Goal: Information Seeking & Learning: Learn about a topic

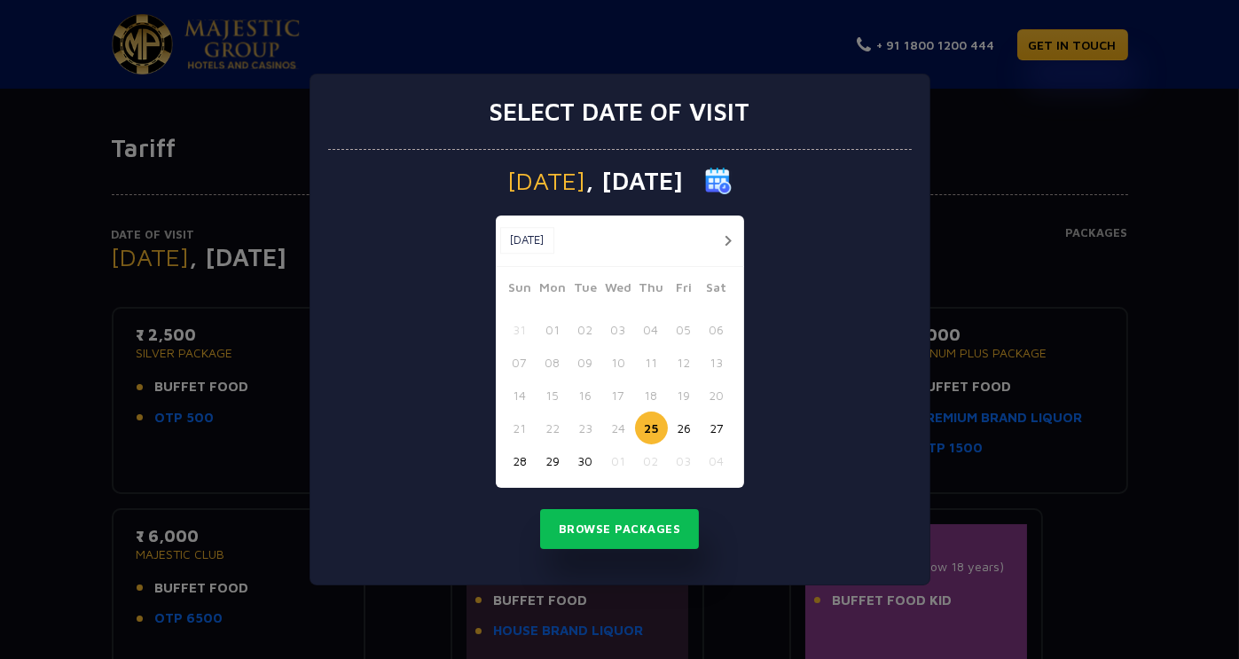
click at [729, 245] on button "button" at bounding box center [728, 241] width 22 height 22
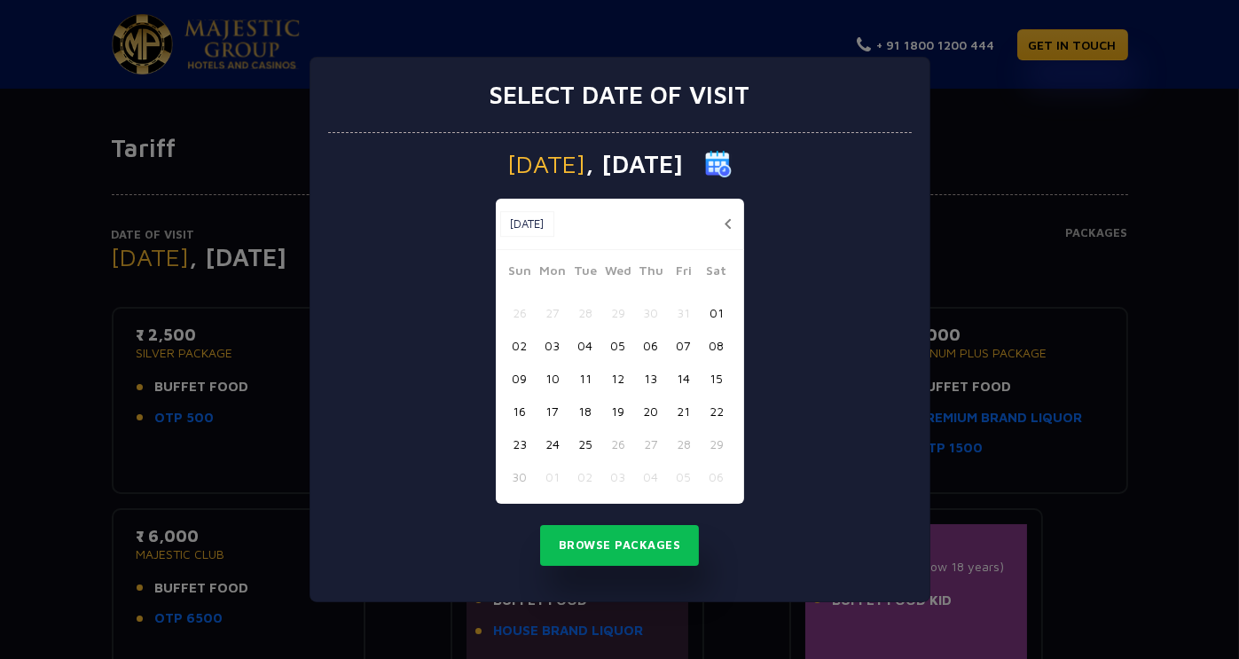
click at [520, 414] on button "16" at bounding box center [520, 411] width 33 height 33
click at [586, 537] on button "Browse Packages" at bounding box center [620, 545] width 160 height 41
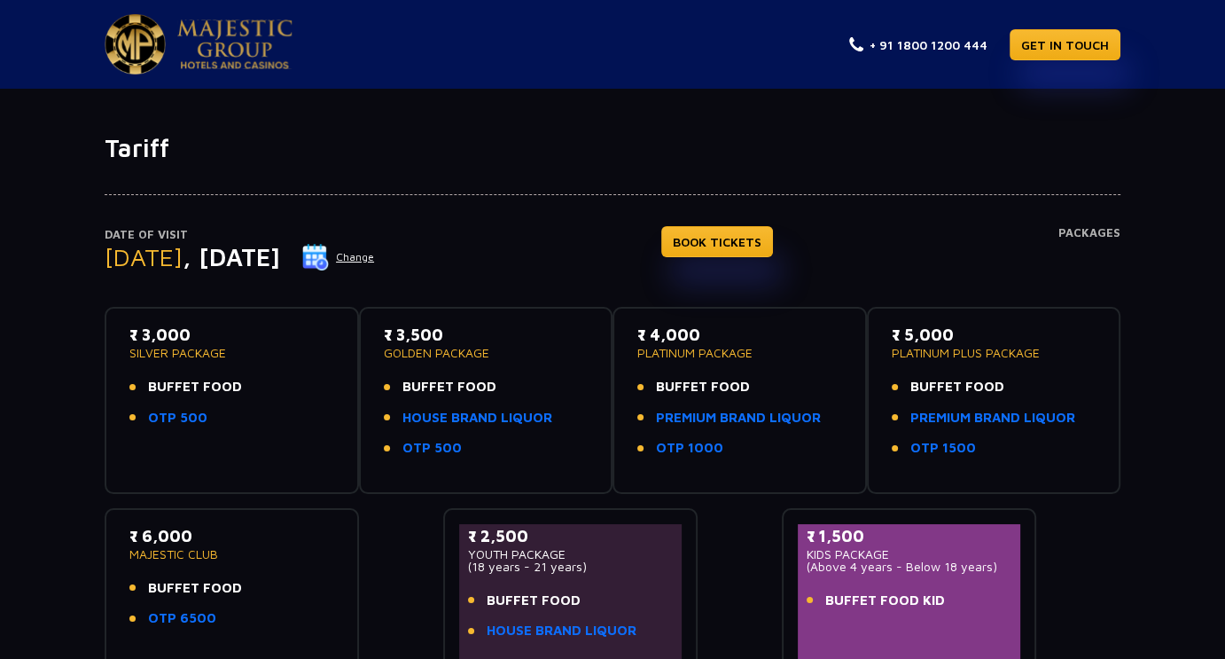
scroll to position [89, 0]
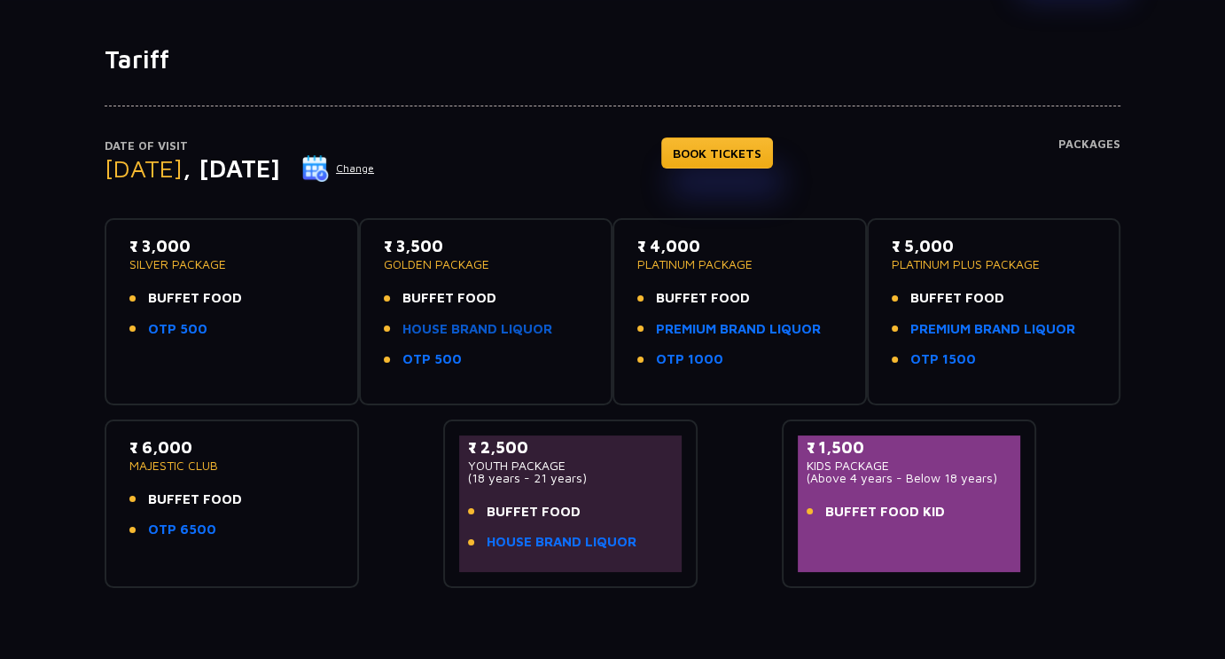
click at [466, 324] on link "HOUSE BRAND LIQUOR" at bounding box center [478, 329] width 150 height 20
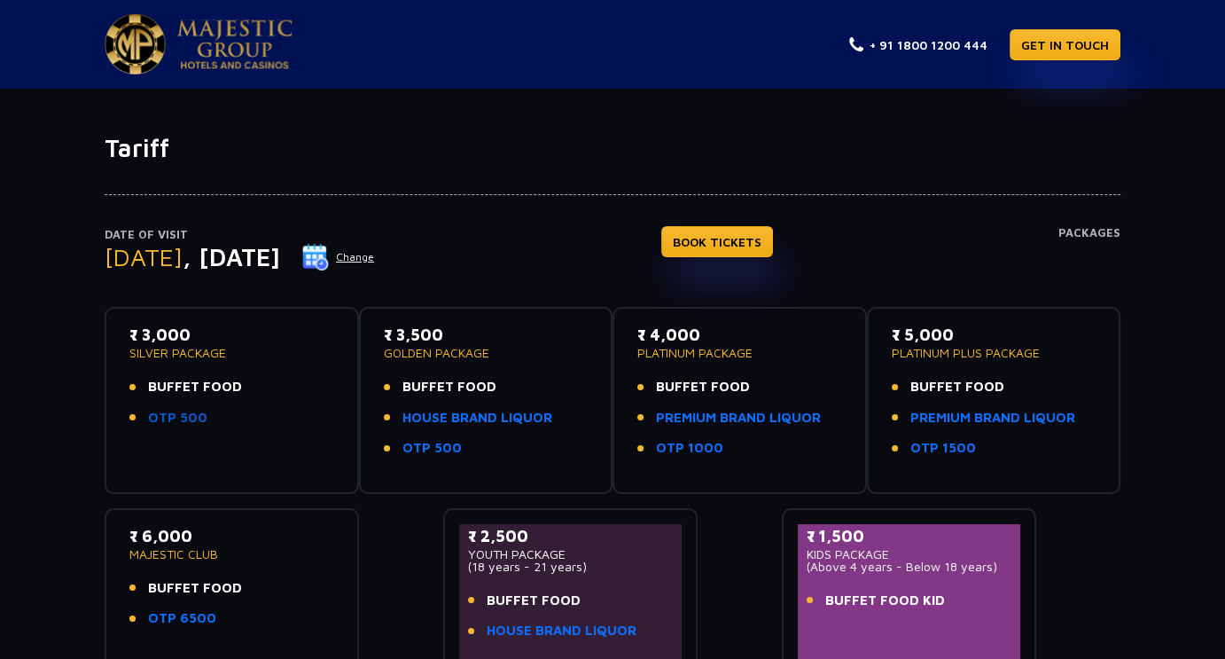
click at [178, 414] on link "OTP 500" at bounding box center [177, 418] width 59 height 20
click at [229, 48] on img at bounding box center [234, 45] width 115 height 50
click at [123, 154] on h1 "Tariff" at bounding box center [613, 148] width 1016 height 30
click at [206, 39] on img at bounding box center [234, 45] width 115 height 50
click at [465, 384] on span "BUFFET FOOD" at bounding box center [450, 387] width 94 height 20
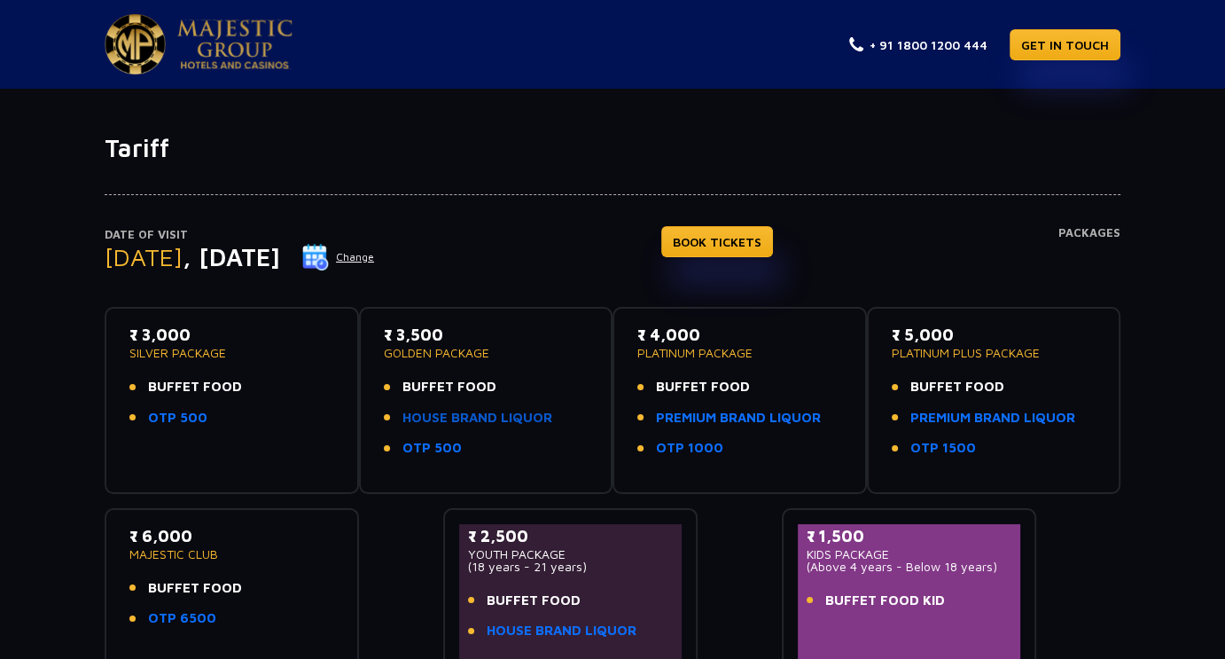
click at [450, 414] on link "HOUSE BRAND LIQUOR" at bounding box center [478, 418] width 150 height 20
